Goal: Find specific page/section: Find specific page/section

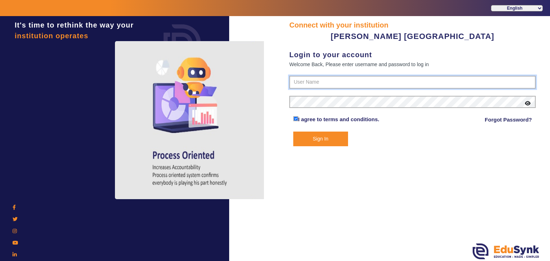
type input "7685859009"
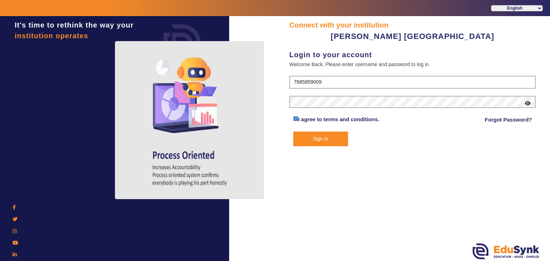
click at [312, 143] on button "Sign In" at bounding box center [320, 139] width 55 height 15
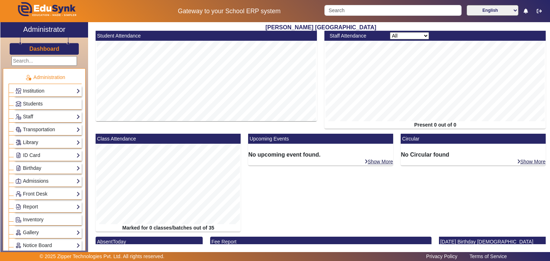
click at [57, 139] on link "Library" at bounding box center [47, 143] width 65 height 8
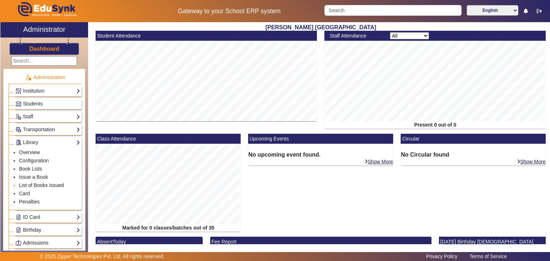
click at [38, 186] on link "List of Books Issued" at bounding box center [41, 186] width 45 height 6
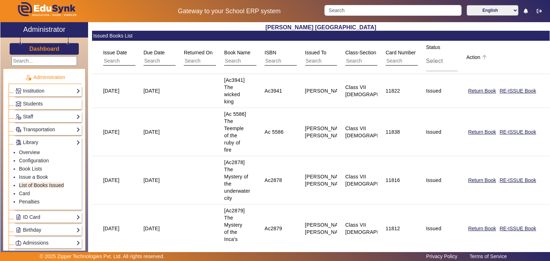
click at [495, 50] on mat-header-cell "Action" at bounding box center [504, 57] width 92 height 33
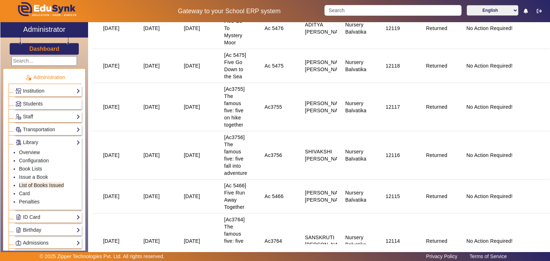
scroll to position [1249, 0]
